Goal: Information Seeking & Learning: Learn about a topic

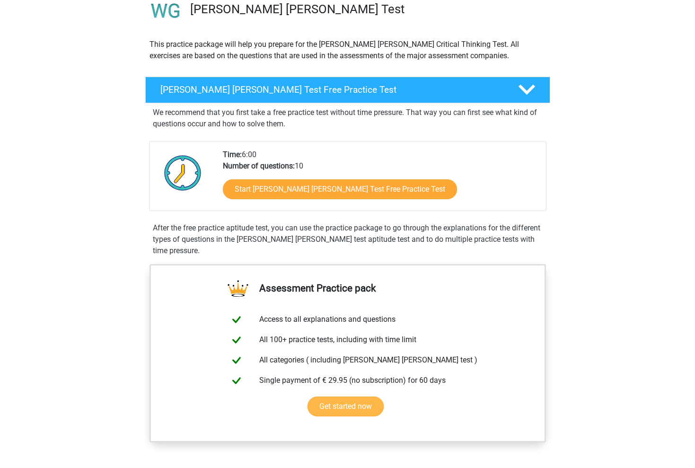
scroll to position [80, 0]
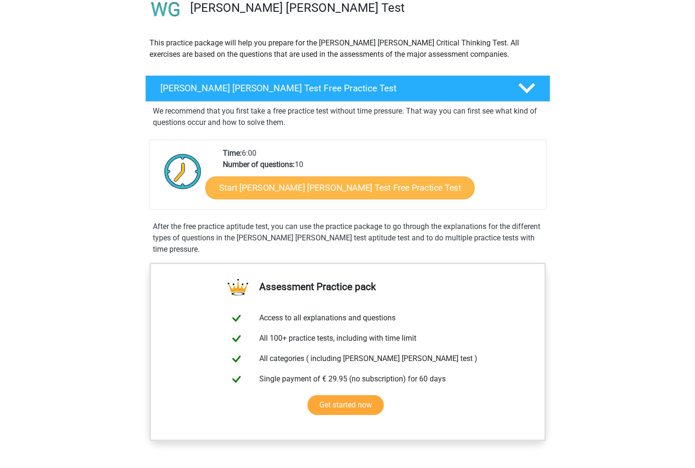
click at [285, 193] on link "Start Watson Glaser Test Free Practice Test" at bounding box center [339, 187] width 269 height 23
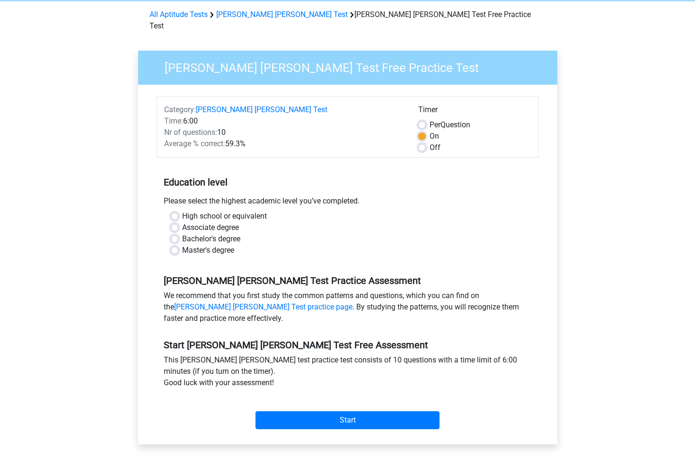
scroll to position [40, 0]
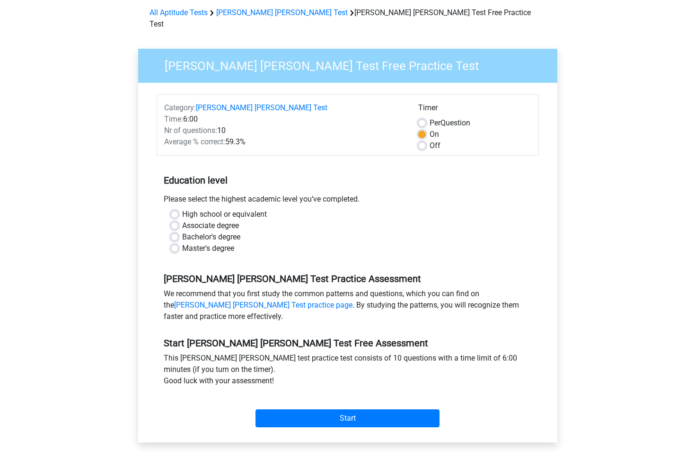
click at [232, 209] on label "High school or equivalent" at bounding box center [224, 214] width 85 height 11
click at [178, 209] on input "High school or equivalent" at bounding box center [175, 213] width 8 height 9
radio input "true"
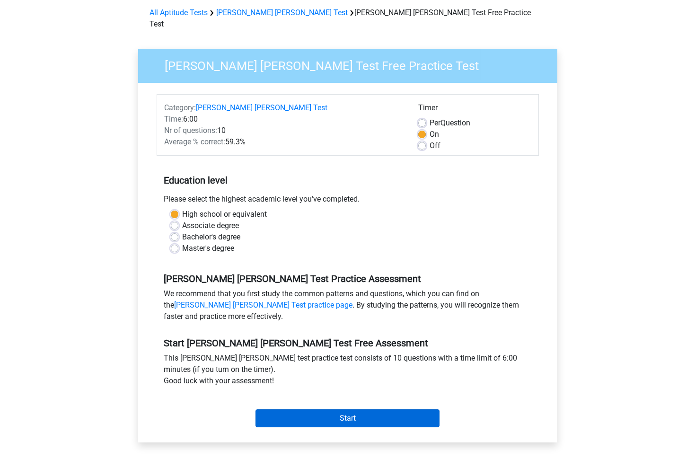
click at [324, 409] on input "Start" at bounding box center [347, 418] width 184 height 18
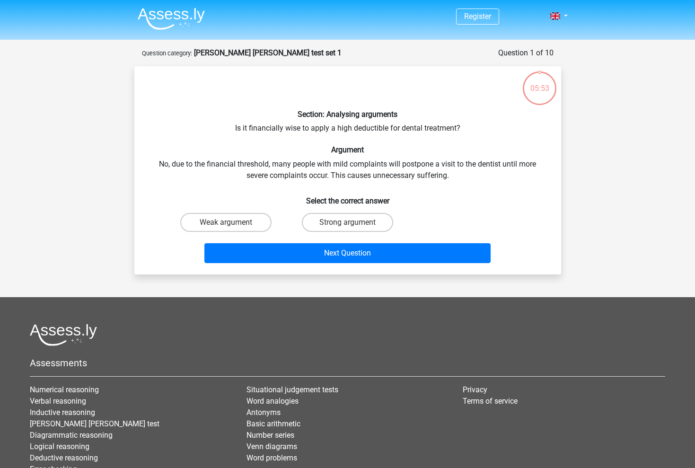
click at [303, 128] on div "Section: Analysing arguments Is it financially wise to apply a high deductible …" at bounding box center [347, 170] width 419 height 193
click at [309, 130] on div "Section: Analysing arguments Is it financially wise to apply a high deductible …" at bounding box center [347, 170] width 419 height 193
drag, startPoint x: 309, startPoint y: 130, endPoint x: 410, endPoint y: 136, distance: 100.9
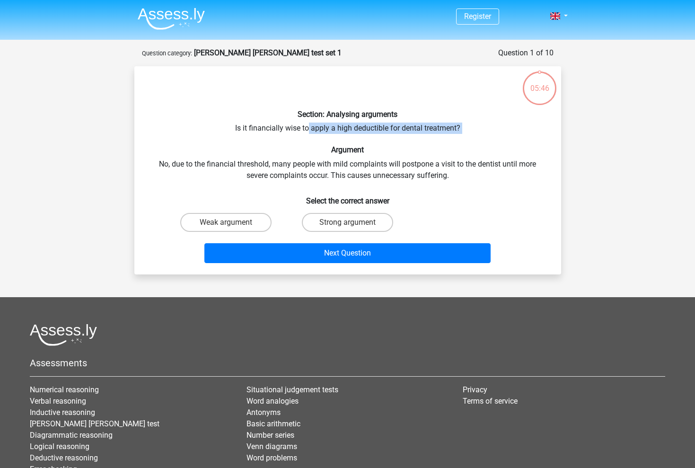
click at [411, 136] on div "Section: Analysing arguments Is it financially wise to apply a high deductible …" at bounding box center [347, 170] width 419 height 193
click at [410, 136] on div "Section: Analysing arguments Is it financially wise to apply a high deductible …" at bounding box center [347, 170] width 419 height 193
click at [329, 222] on label "Strong argument" at bounding box center [347, 222] width 91 height 19
click at [347, 222] on input "Strong argument" at bounding box center [350, 225] width 6 height 6
radio input "true"
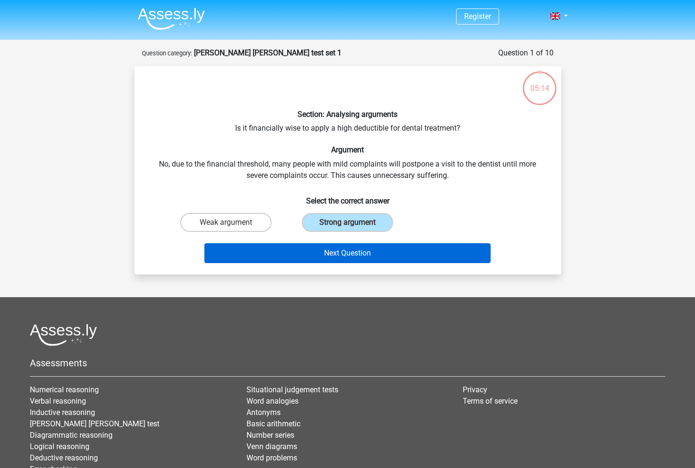
click at [326, 246] on button "Next Question" at bounding box center [347, 253] width 286 height 20
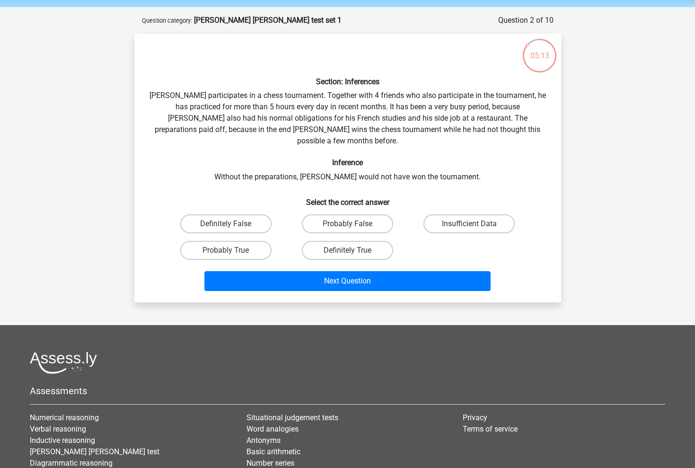
scroll to position [29, 0]
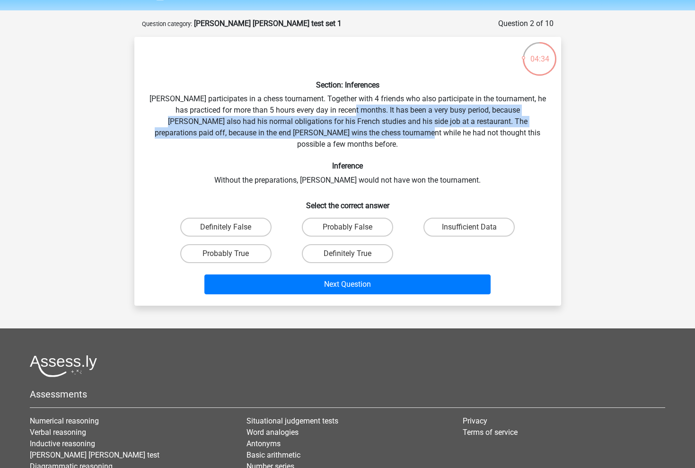
drag, startPoint x: 352, startPoint y: 109, endPoint x: 383, endPoint y: 127, distance: 35.6
click at [383, 127] on div "Section: Inferences Pablo participates in a chess tournament. Together with 4 f…" at bounding box center [347, 171] width 419 height 254
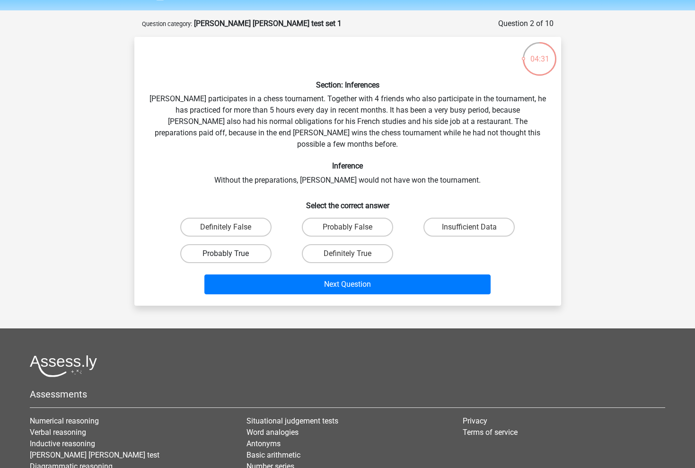
click at [251, 244] on label "Probably True" at bounding box center [225, 253] width 91 height 19
click at [232, 254] on input "Probably True" at bounding box center [229, 257] width 6 height 6
radio input "true"
click at [346, 244] on label "Definitely True" at bounding box center [347, 253] width 91 height 19
click at [347, 254] on input "Definitely True" at bounding box center [350, 257] width 6 height 6
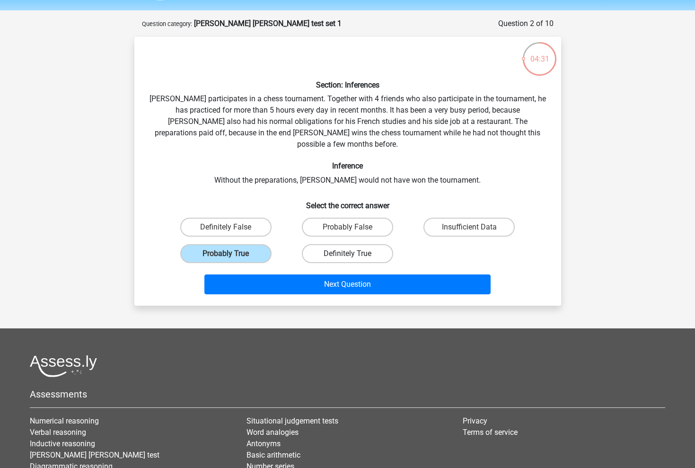
radio input "true"
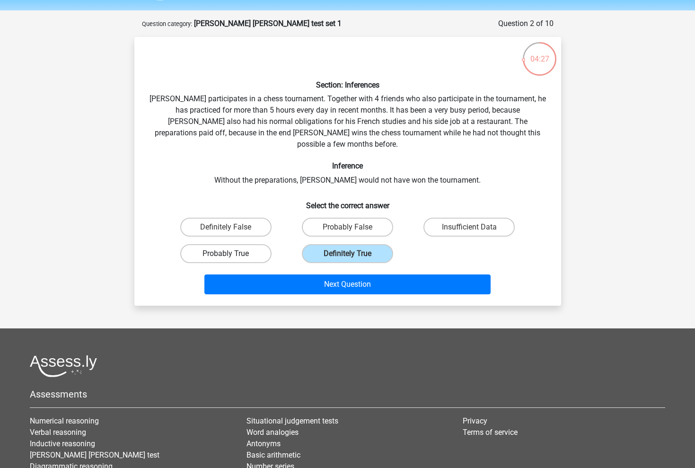
click at [249, 244] on label "Probably True" at bounding box center [225, 253] width 91 height 19
click at [232, 254] on input "Probably True" at bounding box center [229, 257] width 6 height 6
radio input "true"
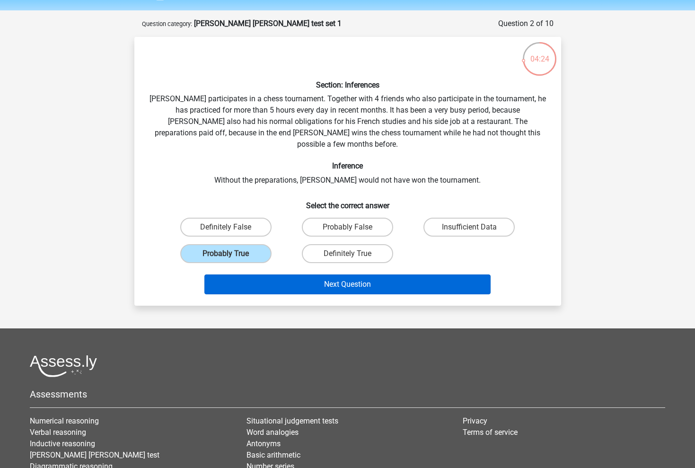
click at [359, 274] on button "Next Question" at bounding box center [347, 284] width 286 height 20
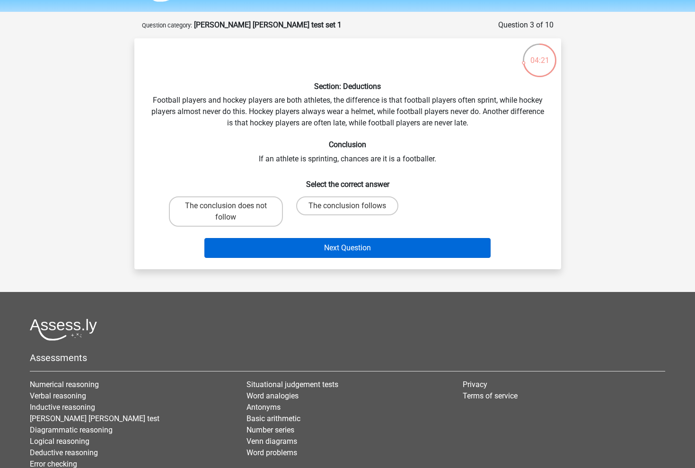
scroll to position [25, 0]
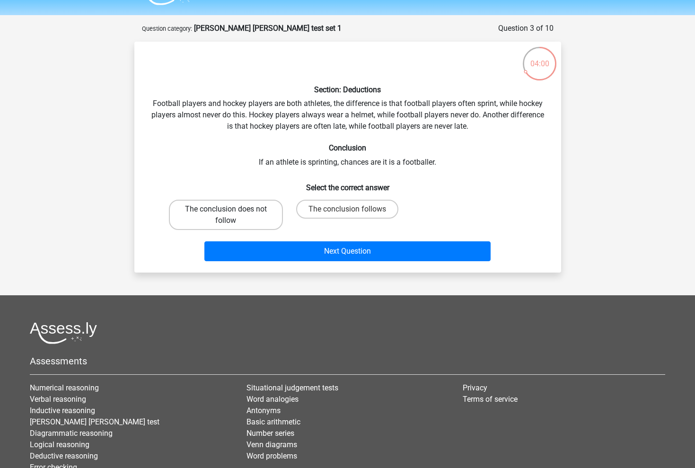
click at [226, 221] on label "The conclusion does not follow" at bounding box center [226, 215] width 114 height 30
click at [226, 215] on input "The conclusion does not follow" at bounding box center [229, 212] width 6 height 6
radio input "true"
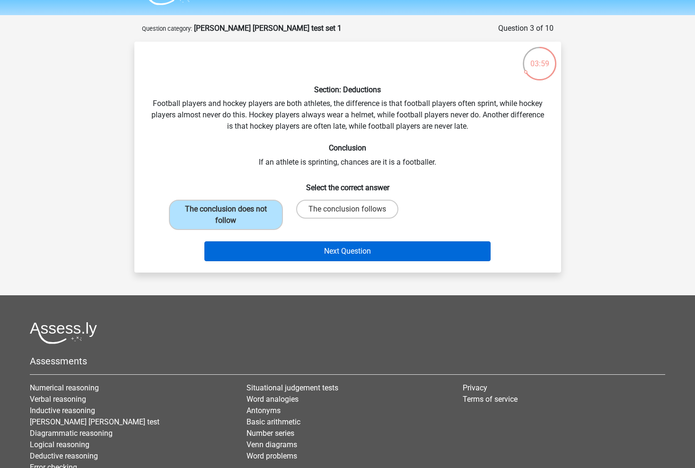
click at [376, 253] on button "Next Question" at bounding box center [347, 251] width 286 height 20
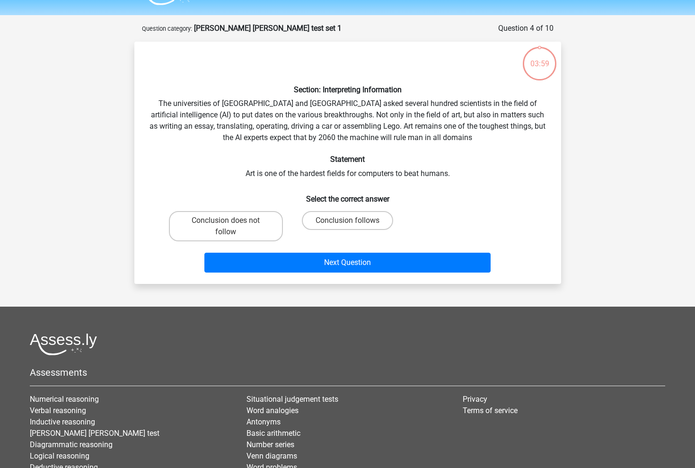
scroll to position [47, 0]
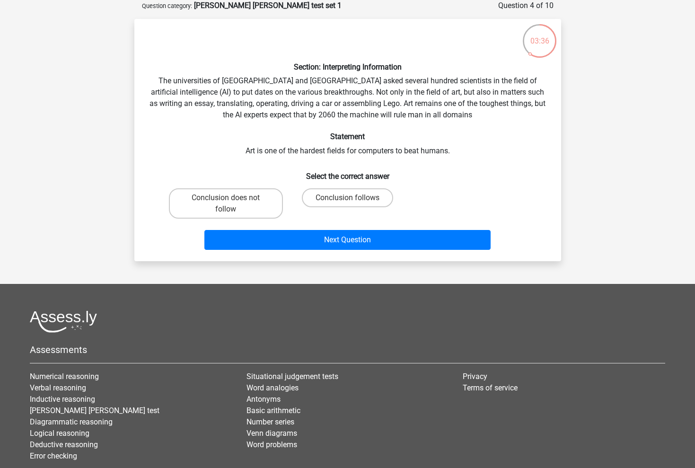
click at [338, 155] on div "Section: Interpreting Information The universities of Oxford and Yale asked sev…" at bounding box center [347, 139] width 419 height 227
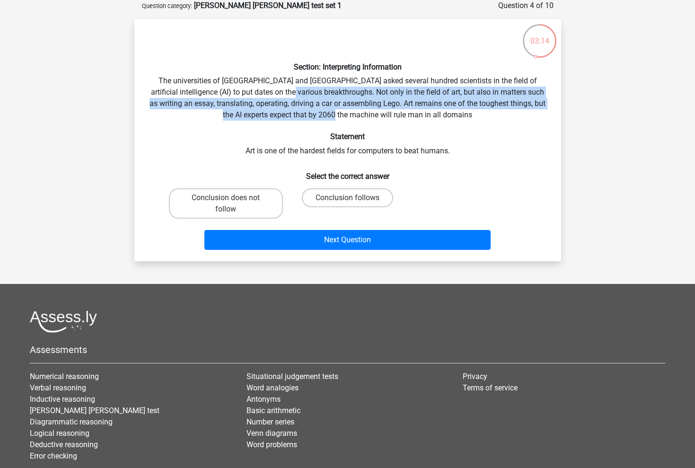
drag, startPoint x: 291, startPoint y: 90, endPoint x: 393, endPoint y: 112, distance: 103.9
click at [393, 112] on div "Section: Interpreting Information The universities of Oxford and Yale asked sev…" at bounding box center [347, 139] width 419 height 227
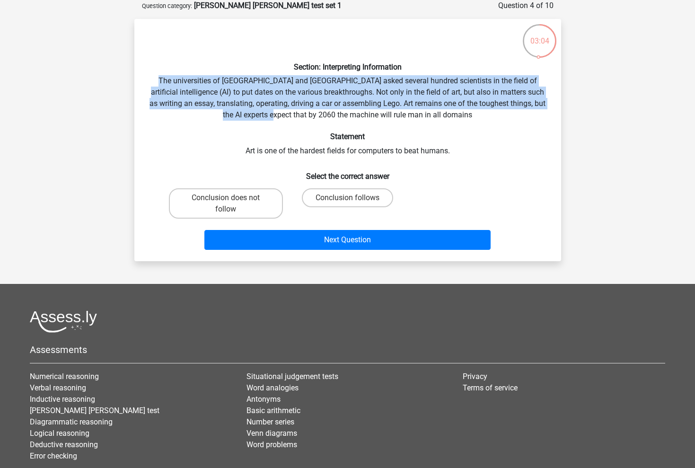
drag, startPoint x: 150, startPoint y: 74, endPoint x: 332, endPoint y: 110, distance: 186.1
click at [332, 110] on div "Section: Interpreting Information The universities of Oxford and Yale asked sev…" at bounding box center [347, 139] width 419 height 227
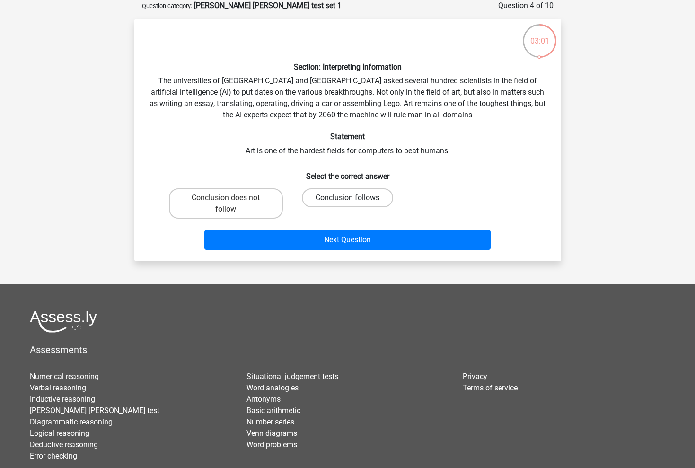
click at [315, 206] on label "Conclusion follows" at bounding box center [347, 197] width 91 height 19
click at [347, 204] on input "Conclusion follows" at bounding box center [350, 201] width 6 height 6
radio input "true"
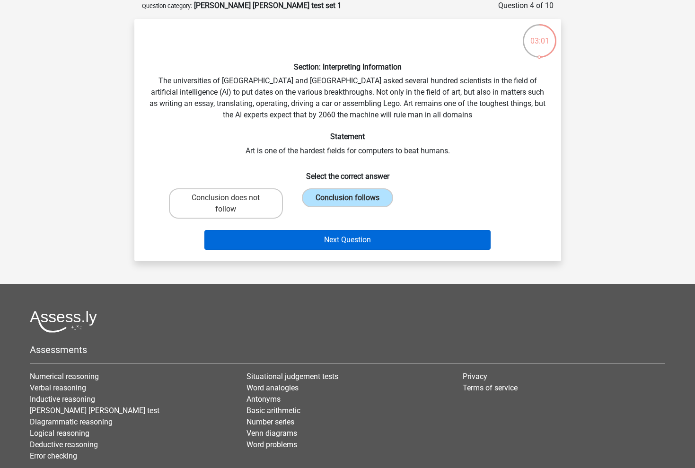
click at [328, 248] on button "Next Question" at bounding box center [347, 240] width 286 height 20
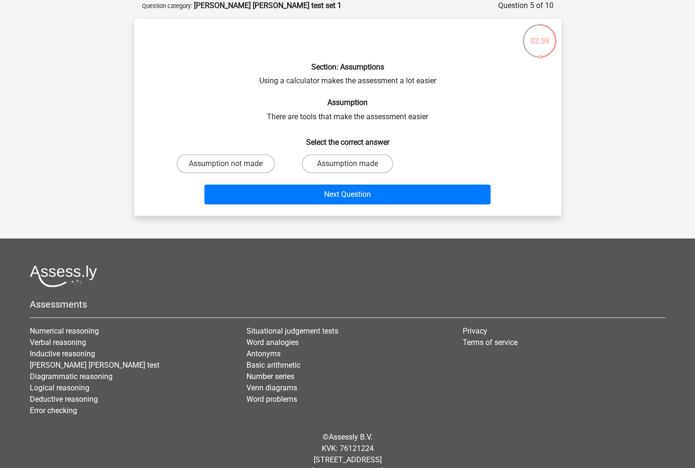
click at [316, 76] on div "Section: Assumptions Using a calculator makes the assessment a lot easier Assum…" at bounding box center [347, 117] width 419 height 182
click at [317, 79] on div "Section: Assumptions Using a calculator makes the assessment a lot easier Assum…" at bounding box center [347, 117] width 419 height 182
click at [309, 118] on div "Section: Assumptions Using a calculator makes the assessment a lot easier Assum…" at bounding box center [347, 117] width 419 height 182
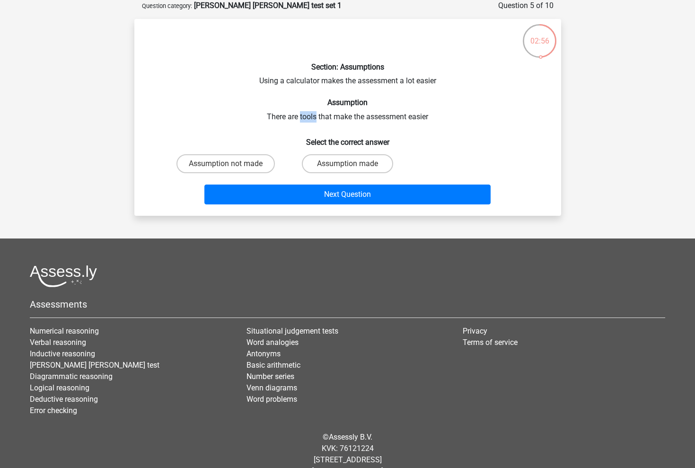
click at [309, 118] on div "Section: Assumptions Using a calculator makes the assessment a lot easier Assum…" at bounding box center [347, 117] width 419 height 182
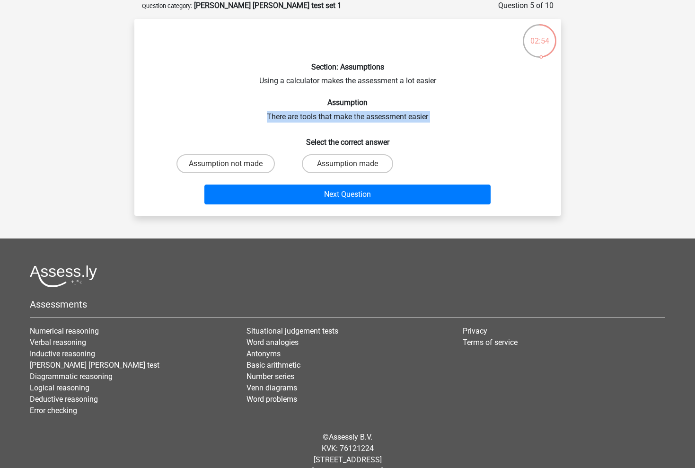
click at [309, 118] on div "Section: Assumptions Using a calculator makes the assessment a lot easier Assum…" at bounding box center [347, 117] width 419 height 182
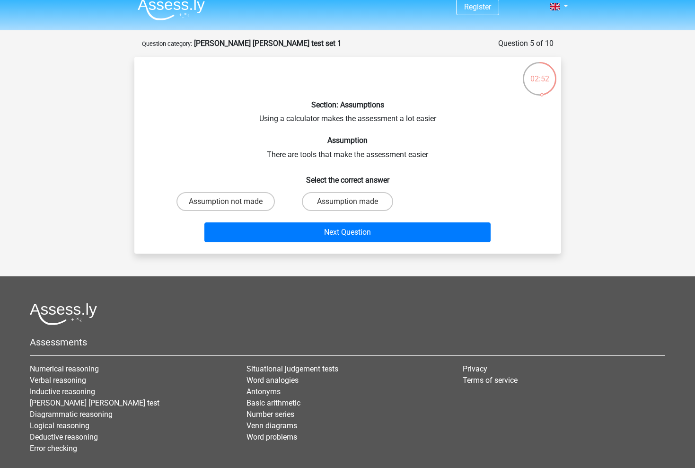
scroll to position [0, 0]
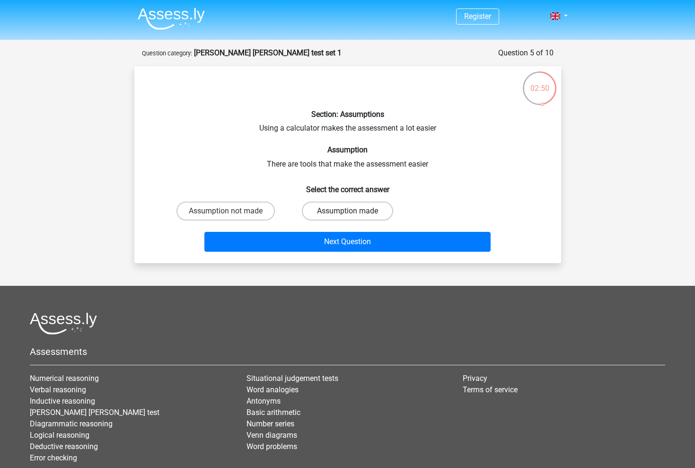
click at [317, 206] on label "Assumption made" at bounding box center [347, 210] width 91 height 19
click at [347, 211] on input "Assumption made" at bounding box center [350, 214] width 6 height 6
radio input "true"
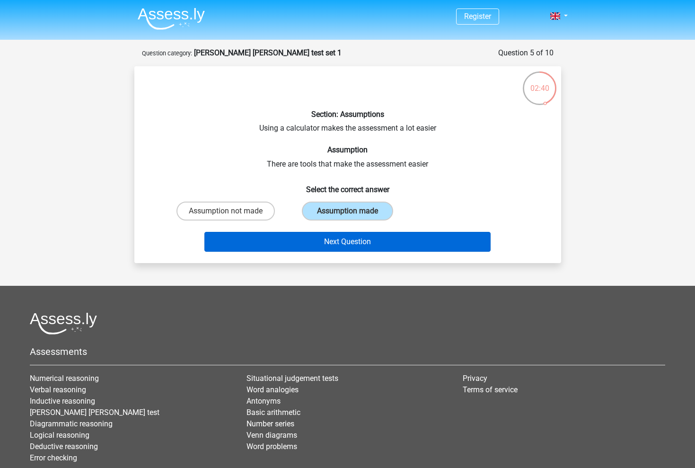
click at [319, 238] on button "Next Question" at bounding box center [347, 242] width 286 height 20
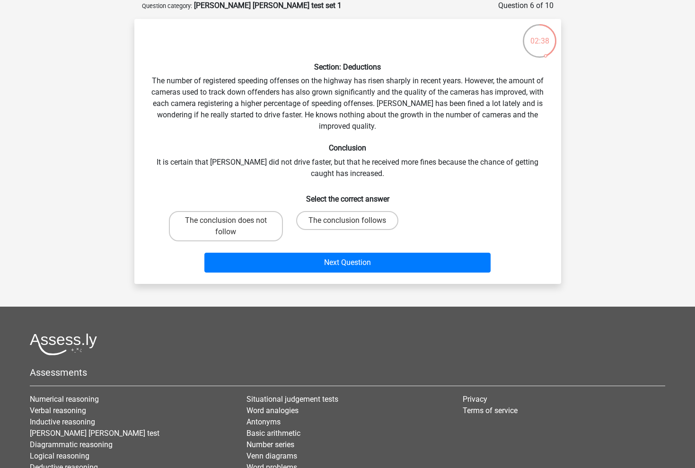
scroll to position [42, 0]
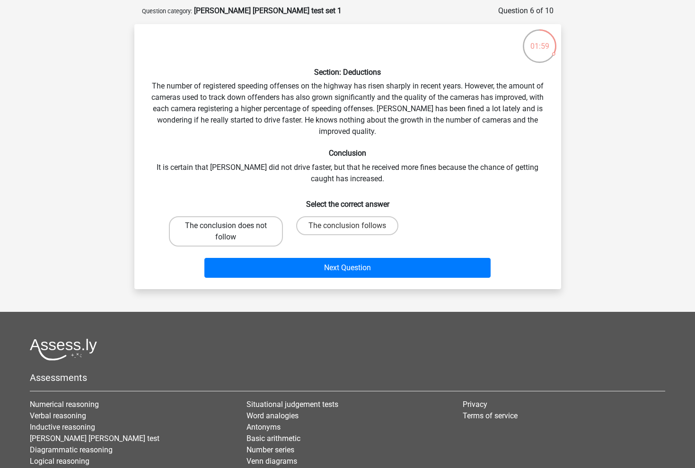
click at [240, 243] on label "The conclusion does not follow" at bounding box center [226, 231] width 114 height 30
click at [232, 232] on input "The conclusion does not follow" at bounding box center [229, 229] width 6 height 6
radio input "true"
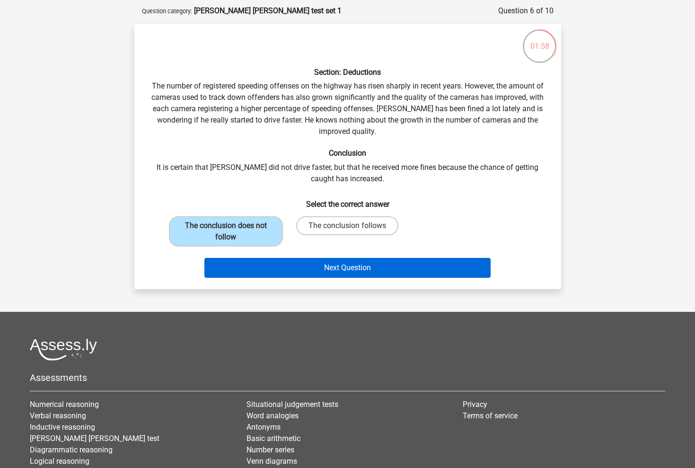
click at [286, 271] on button "Next Question" at bounding box center [347, 268] width 286 height 20
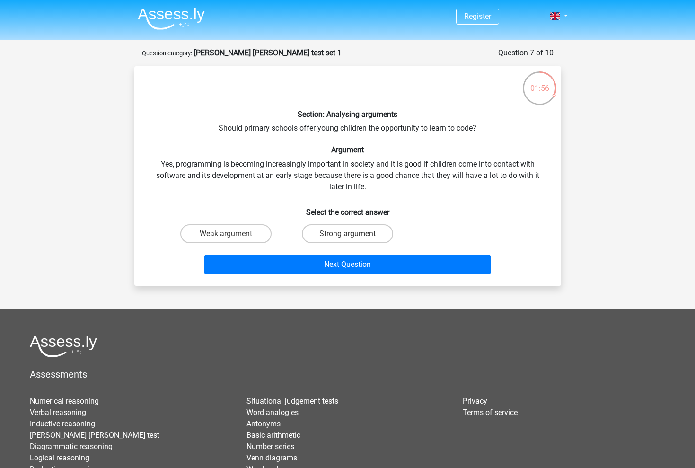
scroll to position [0, 0]
click at [339, 232] on label "Strong argument" at bounding box center [347, 233] width 91 height 19
click at [347, 234] on input "Strong argument" at bounding box center [350, 237] width 6 height 6
radio input "true"
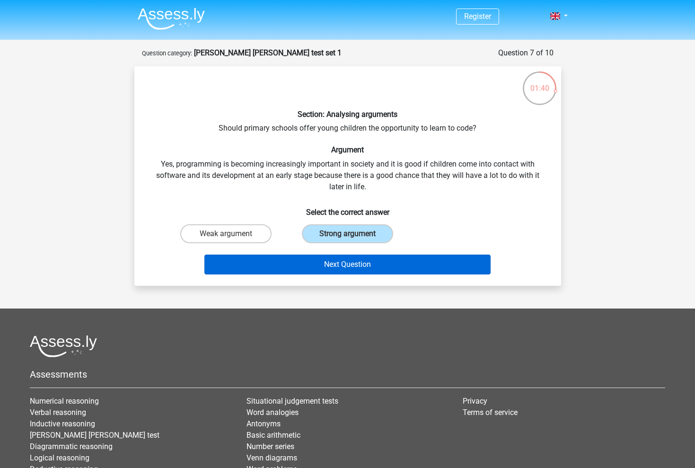
click at [339, 261] on button "Next Question" at bounding box center [347, 264] width 286 height 20
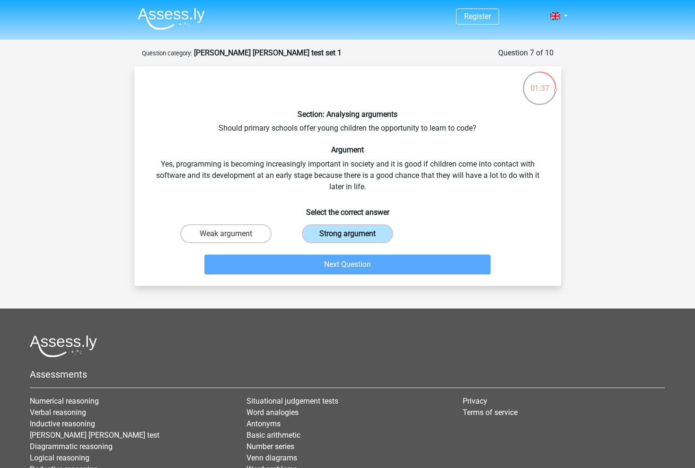
click at [369, 229] on label "Strong argument" at bounding box center [347, 233] width 91 height 19
click at [353, 234] on input "Strong argument" at bounding box center [350, 237] width 6 height 6
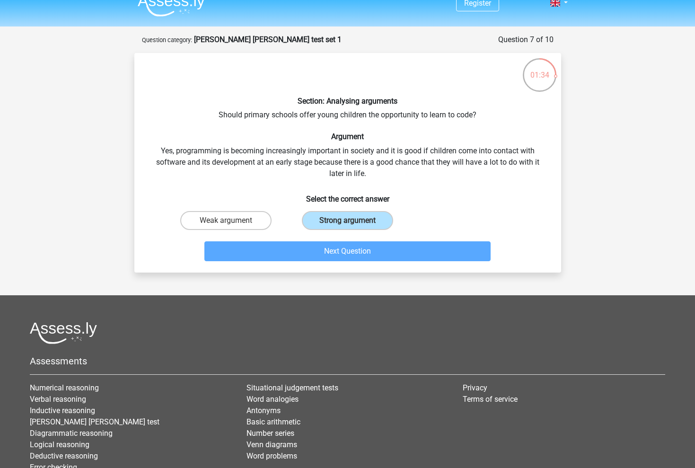
scroll to position [15, 0]
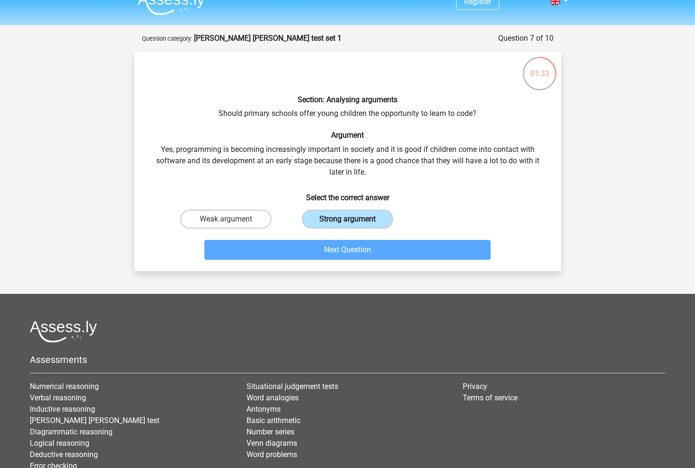
click at [344, 217] on label "Strong argument" at bounding box center [347, 219] width 91 height 19
click at [347, 219] on input "Strong argument" at bounding box center [350, 222] width 6 height 6
click at [254, 215] on label "Weak argument" at bounding box center [225, 219] width 91 height 19
click at [232, 219] on input "Weak argument" at bounding box center [229, 222] width 6 height 6
radio input "true"
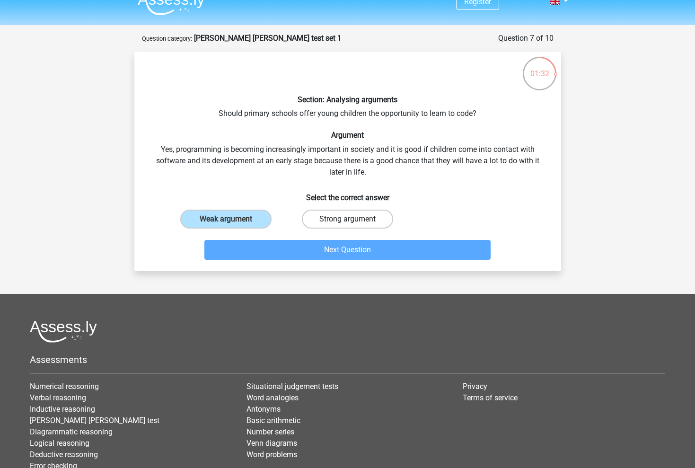
click at [320, 217] on label "Strong argument" at bounding box center [347, 219] width 91 height 19
click at [347, 219] on input "Strong argument" at bounding box center [350, 222] width 6 height 6
radio input "true"
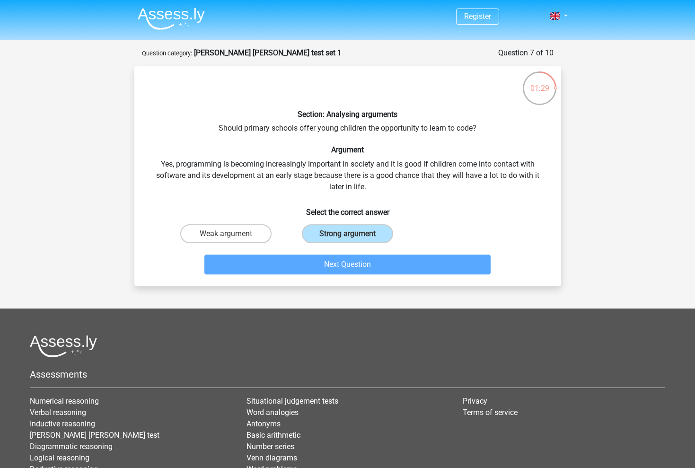
scroll to position [0, 0]
click at [251, 236] on label "Weak argument" at bounding box center [225, 233] width 91 height 19
click at [232, 236] on input "Weak argument" at bounding box center [229, 237] width 6 height 6
radio input "true"
click at [323, 236] on label "Strong argument" at bounding box center [347, 233] width 91 height 19
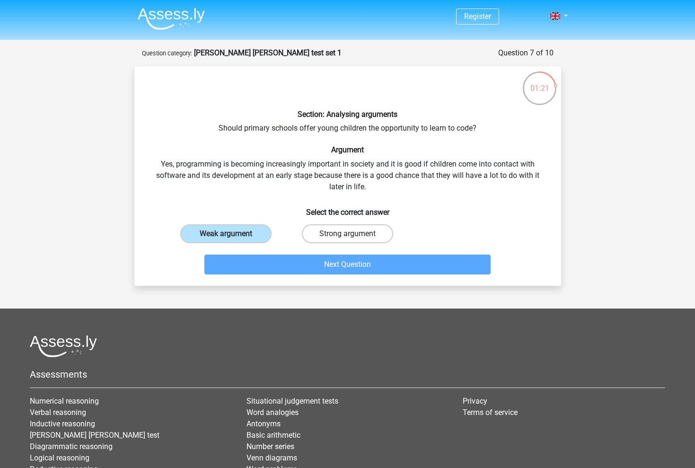
click at [347, 236] on input "Strong argument" at bounding box center [350, 237] width 6 height 6
radio input "true"
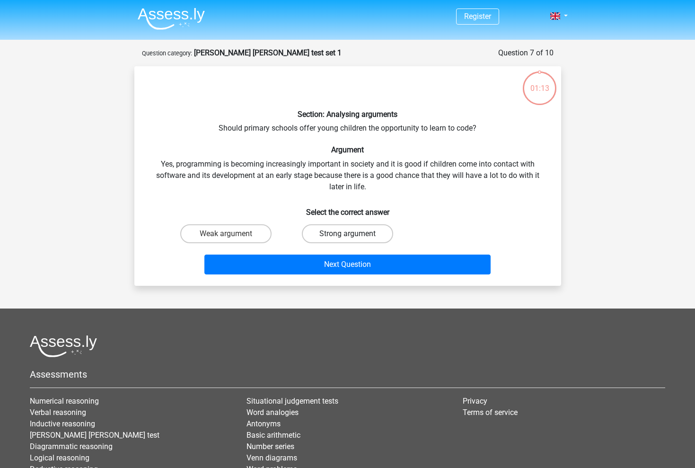
click at [328, 234] on label "Strong argument" at bounding box center [347, 233] width 91 height 19
click at [347, 234] on input "Strong argument" at bounding box center [350, 237] width 6 height 6
radio input "true"
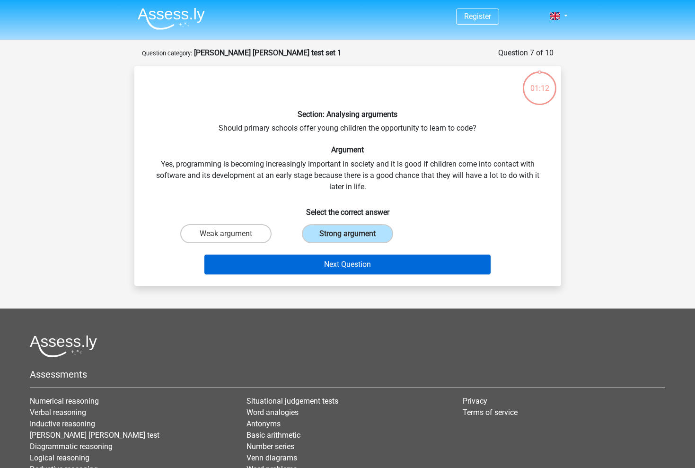
click at [330, 265] on button "Next Question" at bounding box center [347, 264] width 286 height 20
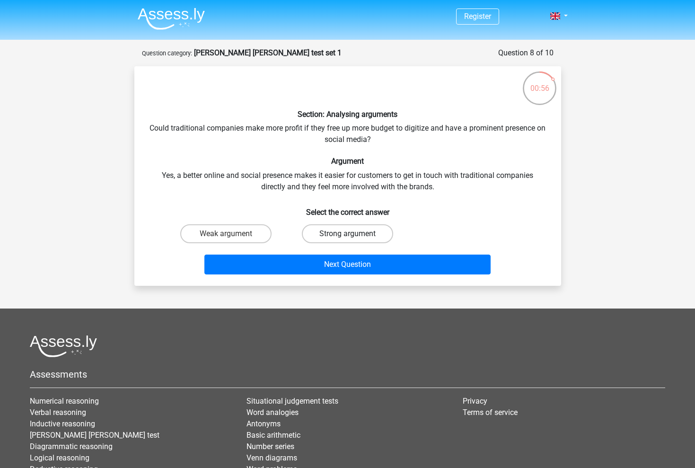
click at [330, 225] on label "Strong argument" at bounding box center [347, 233] width 91 height 19
click at [347, 234] on input "Strong argument" at bounding box center [350, 237] width 6 height 6
radio input "true"
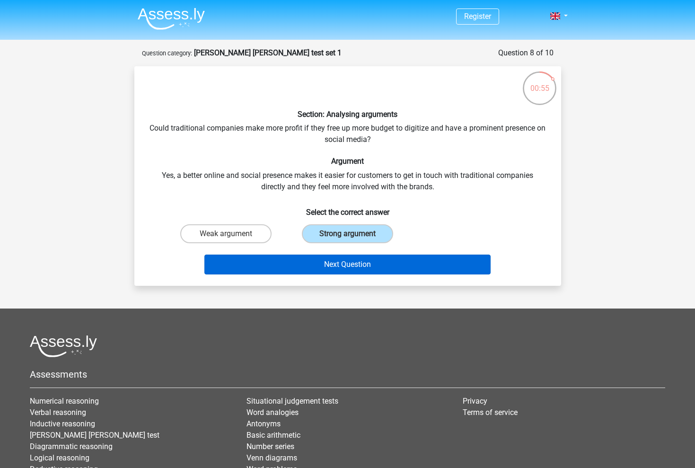
click at [336, 269] on button "Next Question" at bounding box center [347, 264] width 286 height 20
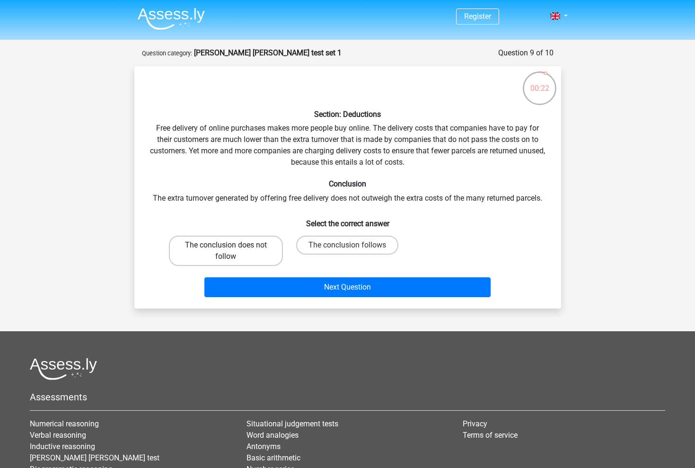
click at [238, 249] on label "The conclusion does not follow" at bounding box center [226, 251] width 114 height 30
click at [232, 249] on input "The conclusion does not follow" at bounding box center [229, 248] width 6 height 6
radio input "true"
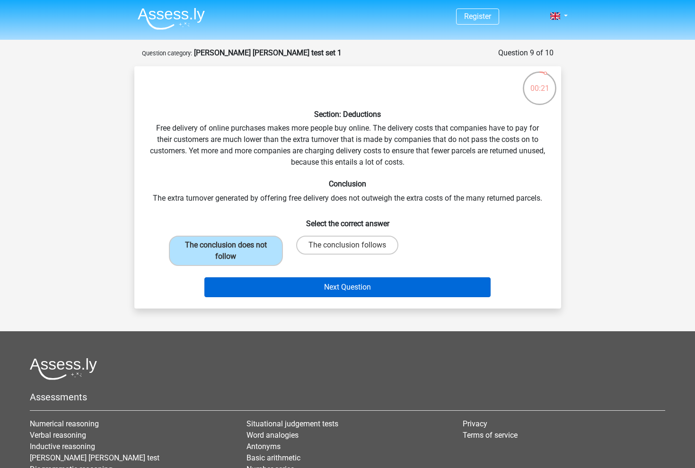
click at [267, 279] on button "Next Question" at bounding box center [347, 287] width 286 height 20
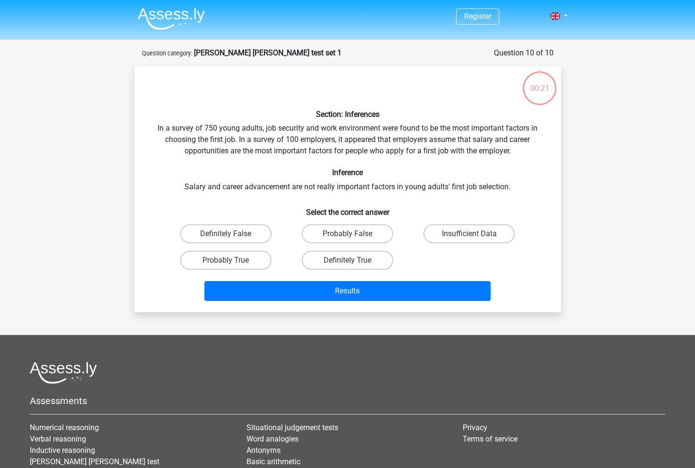
scroll to position [47, 0]
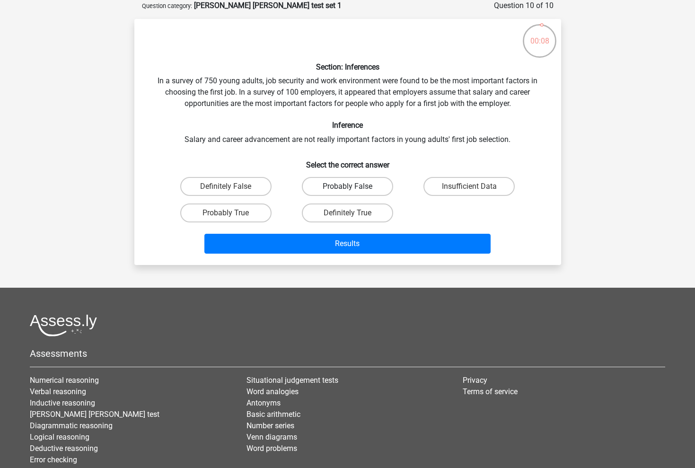
click at [332, 190] on label "Probably False" at bounding box center [347, 186] width 91 height 19
click at [347, 190] on input "Probably False" at bounding box center [350, 189] width 6 height 6
radio input "true"
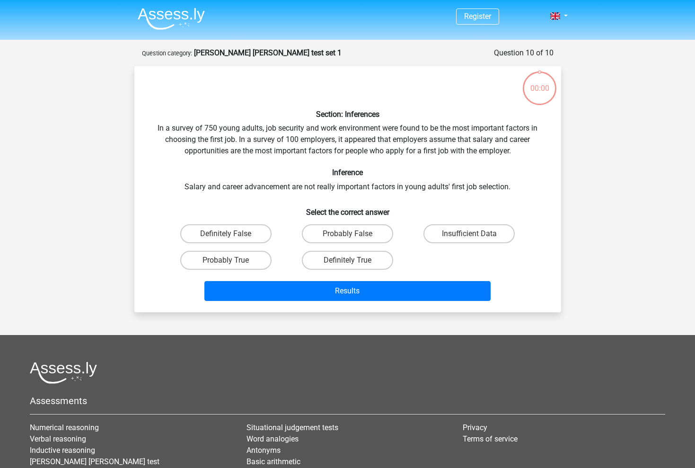
scroll to position [47, 0]
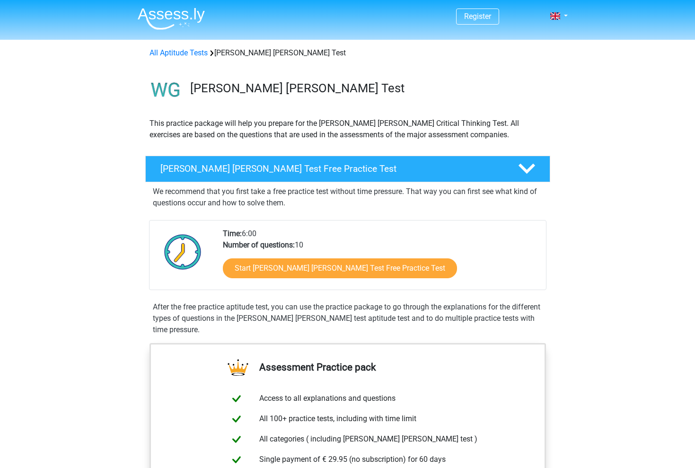
scroll to position [80, 0]
